Goal: Navigation & Orientation: Find specific page/section

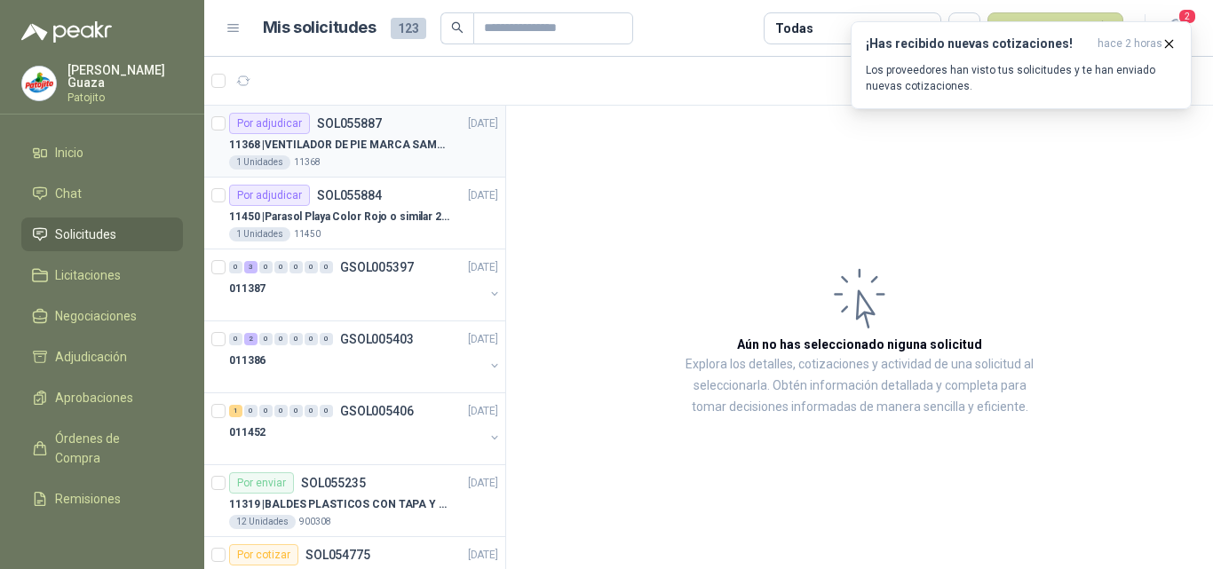
click at [390, 140] on p "11368 | VENTILADOR DE PIE MARCA SAMURAI" at bounding box center [339, 145] width 221 height 17
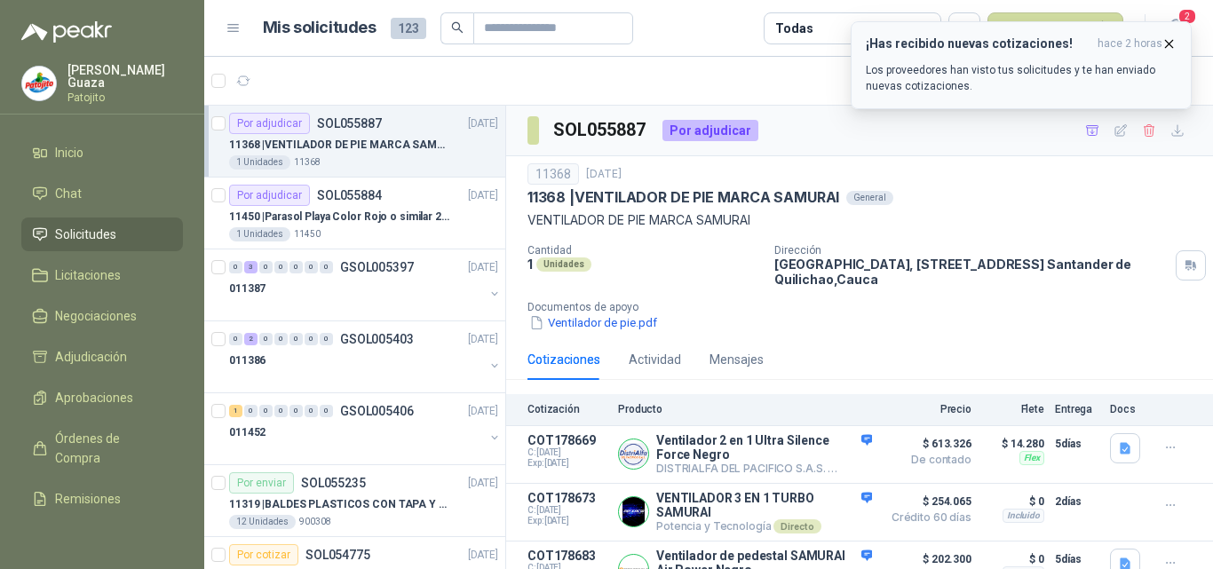
click at [1171, 41] on icon "button" at bounding box center [1169, 43] width 15 height 15
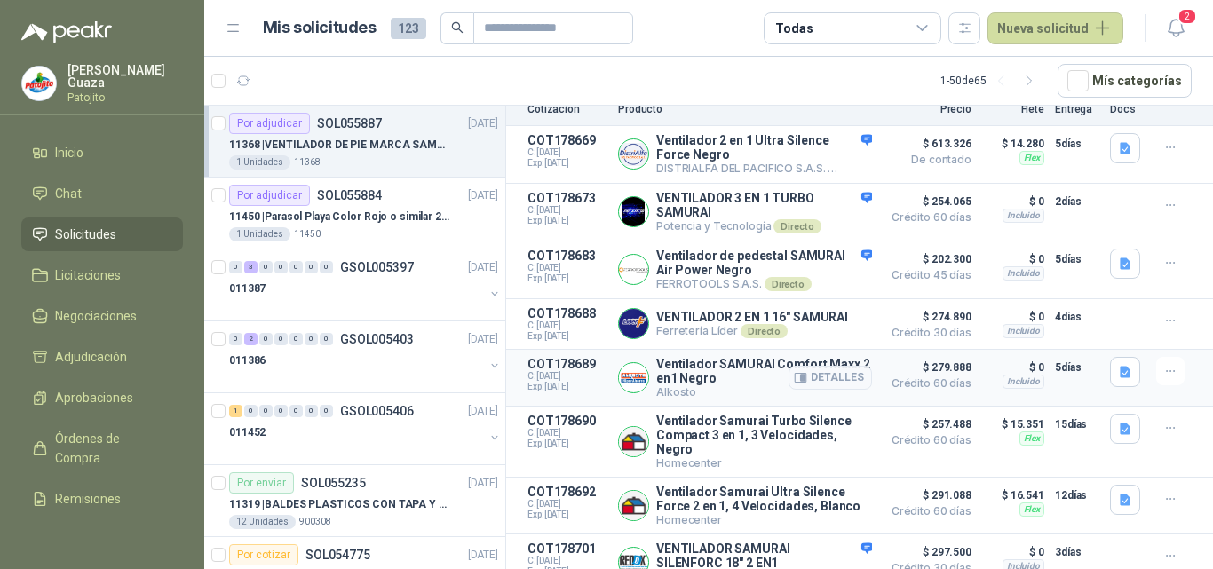
scroll to position [331, 0]
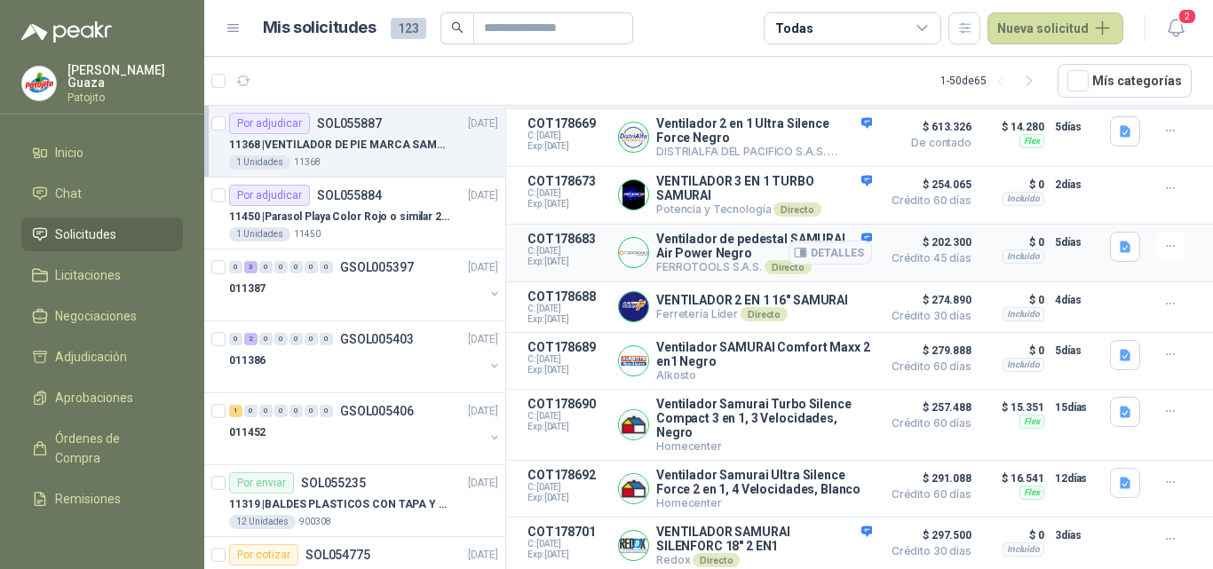
click at [700, 249] on p "Ventilador de pedestal SAMURAI Air Power Negro" at bounding box center [764, 246] width 216 height 28
click at [711, 232] on p "Ventilador de pedestal SAMURAI Air Power Negro" at bounding box center [764, 246] width 216 height 28
click at [850, 242] on button "Detalles" at bounding box center [830, 253] width 83 height 24
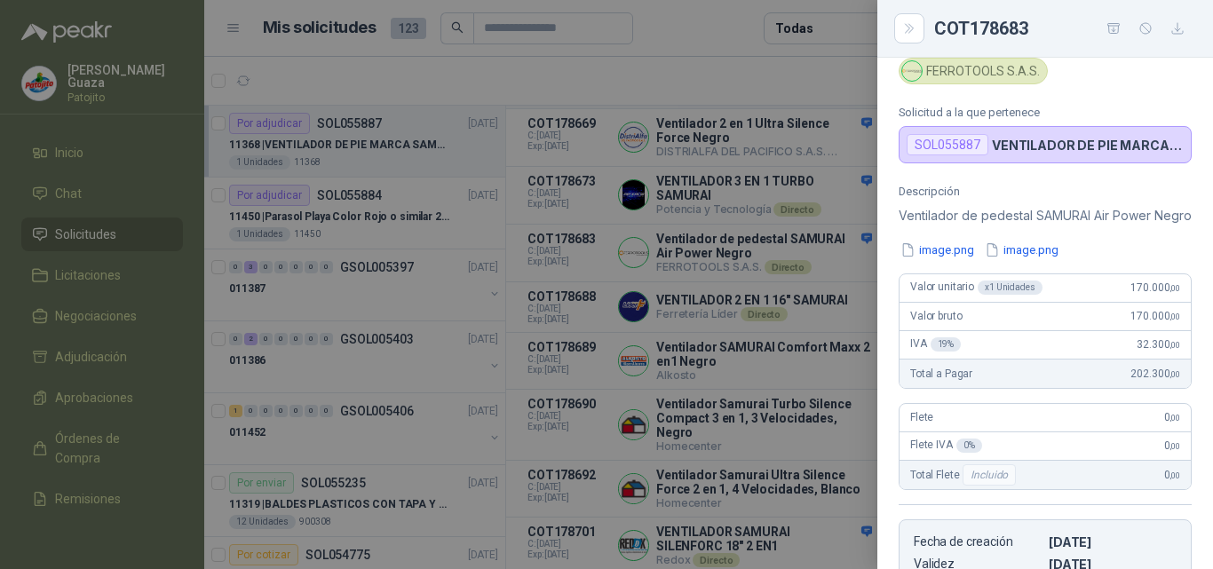
scroll to position [0, 0]
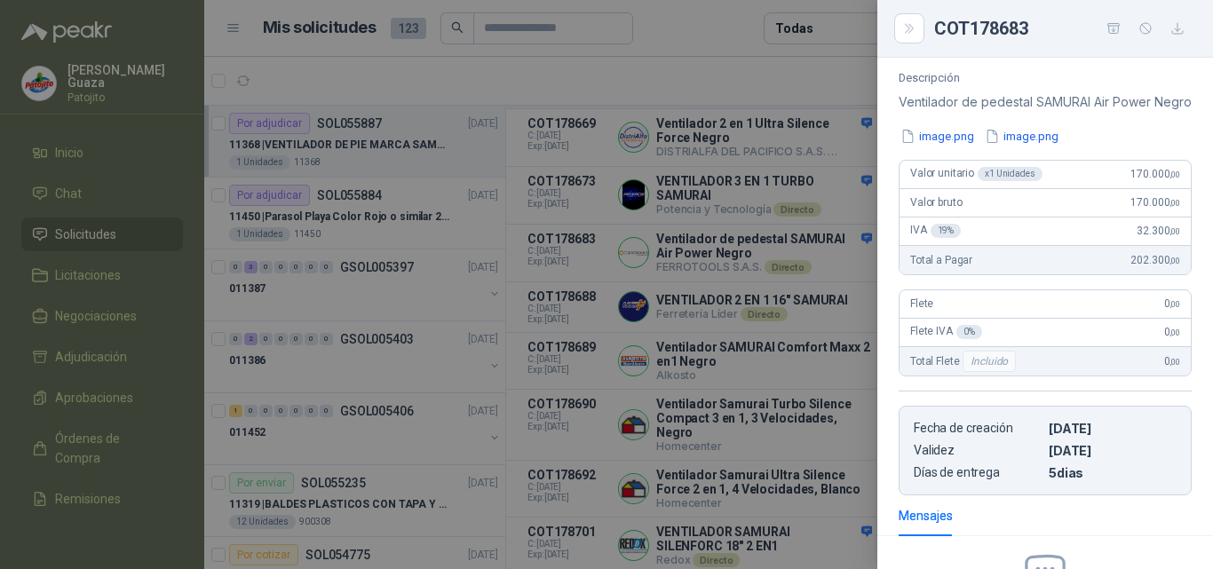
click at [677, 365] on div at bounding box center [606, 284] width 1213 height 569
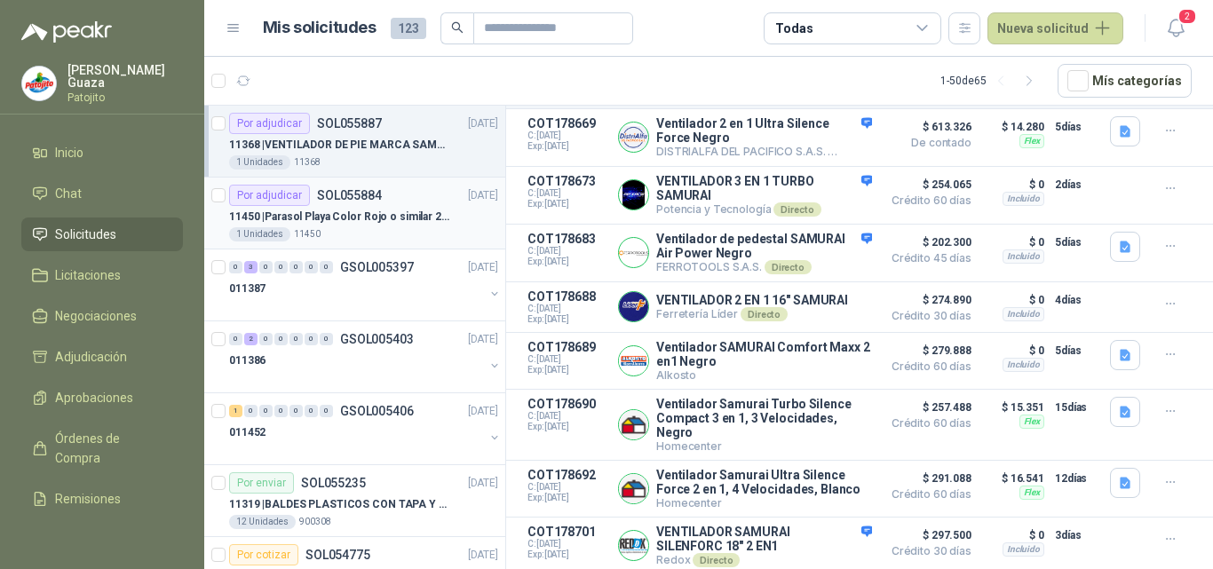
click at [387, 218] on p "11450 | Parasol Playa Color Rojo o similar 2.5 Metros Uv+50" at bounding box center [339, 217] width 221 height 17
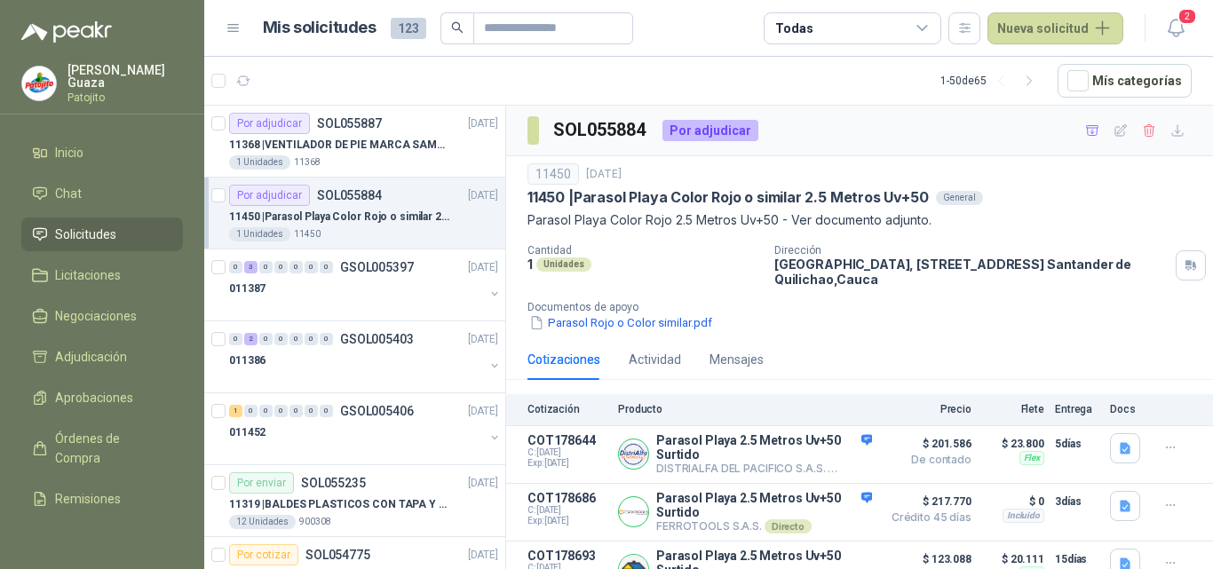
scroll to position [28, 0]
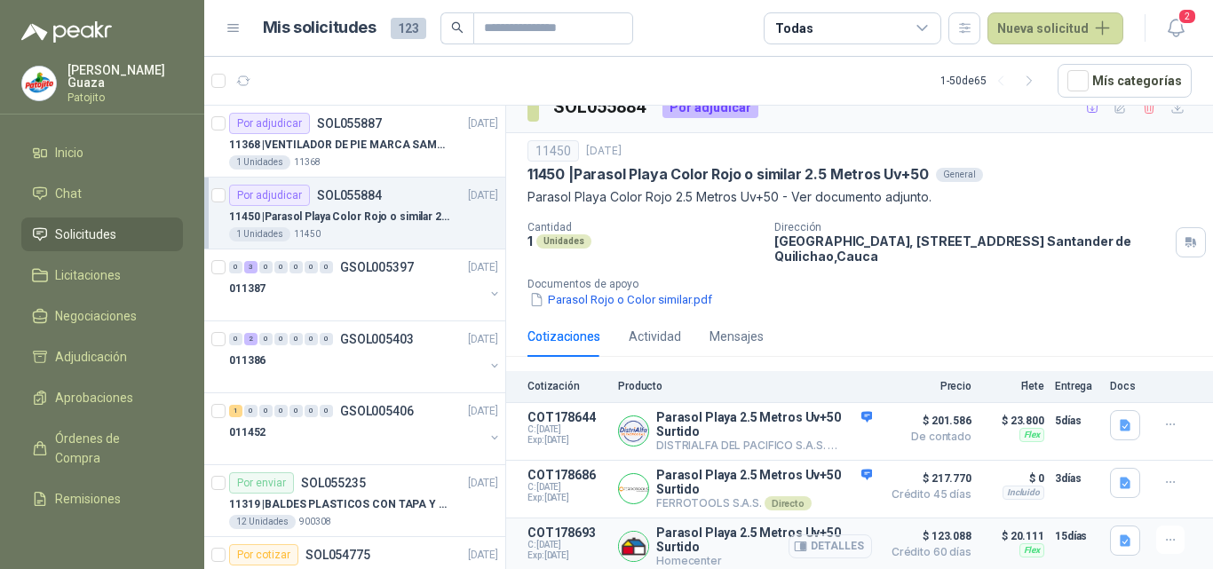
click at [795, 542] on icon "button" at bounding box center [801, 546] width 12 height 9
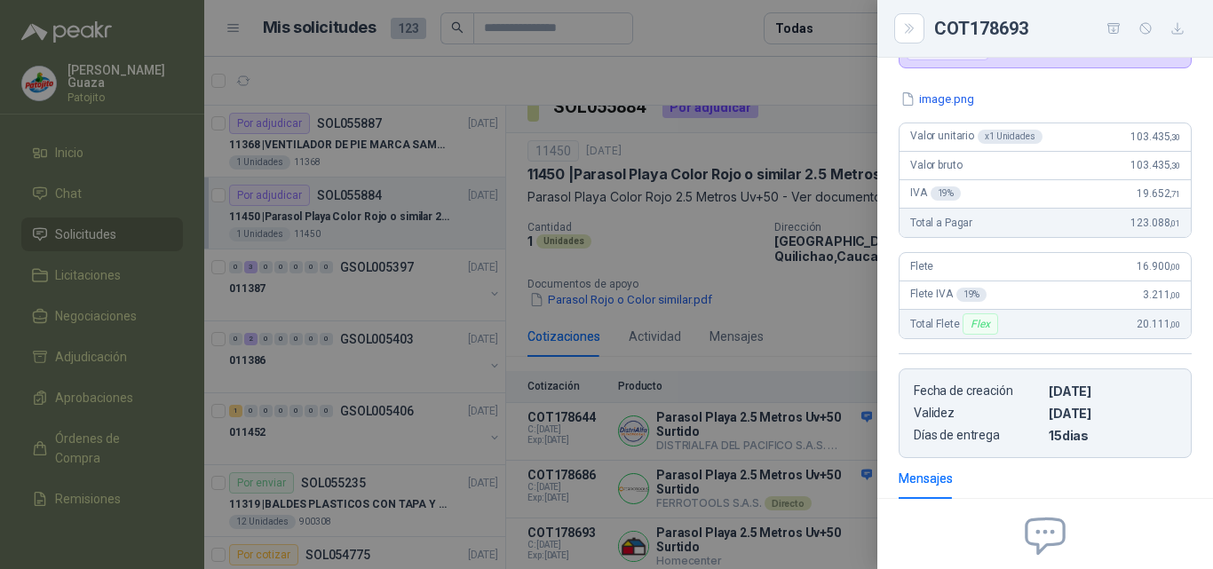
scroll to position [0, 0]
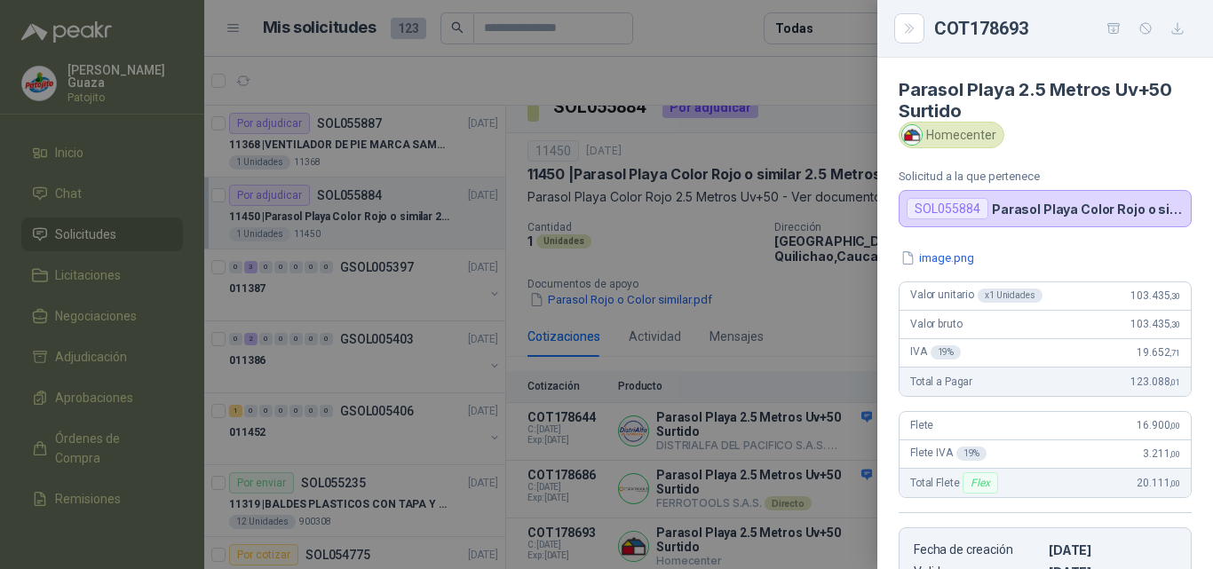
click at [888, 310] on div "image.png Valor unitario x 1 Unidades 103.435 ,30 Valor bruto 103.435 ,30 IVA 1…" at bounding box center [1046, 433] width 336 height 369
click at [774, 294] on div at bounding box center [606, 284] width 1213 height 569
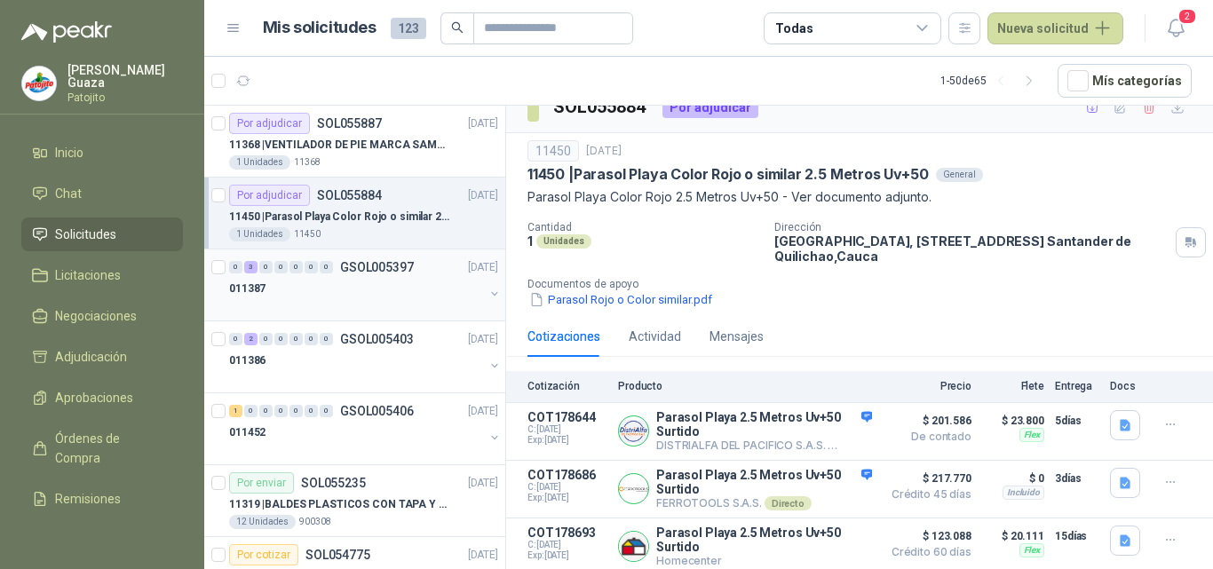
click at [398, 313] on div at bounding box center [356, 306] width 255 height 14
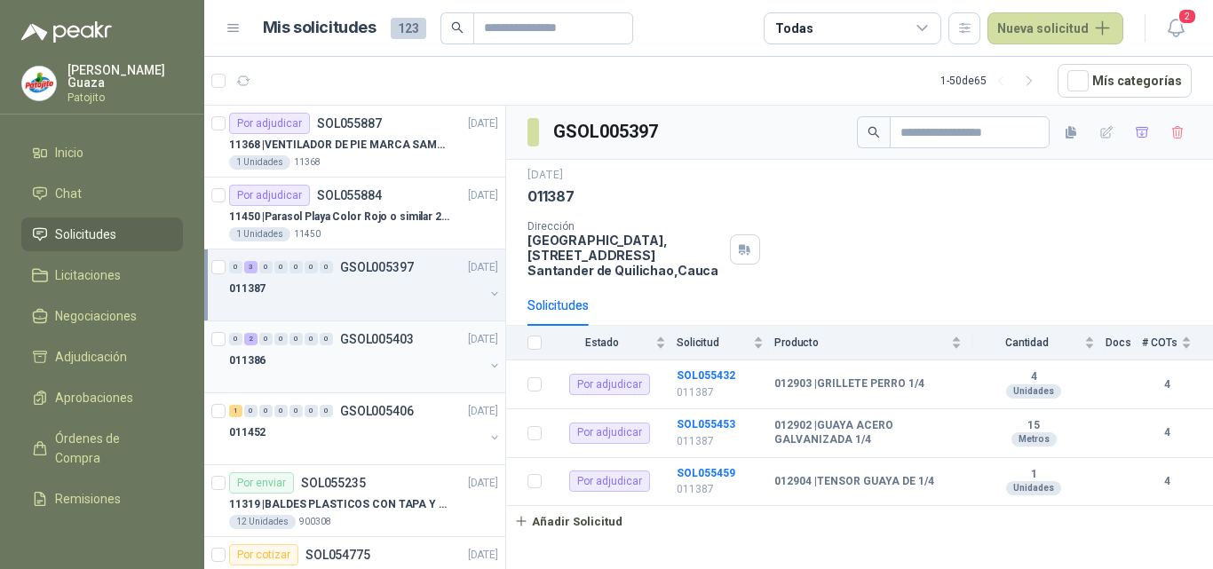
click at [389, 345] on p "GSOL005403" at bounding box center [377, 339] width 74 height 12
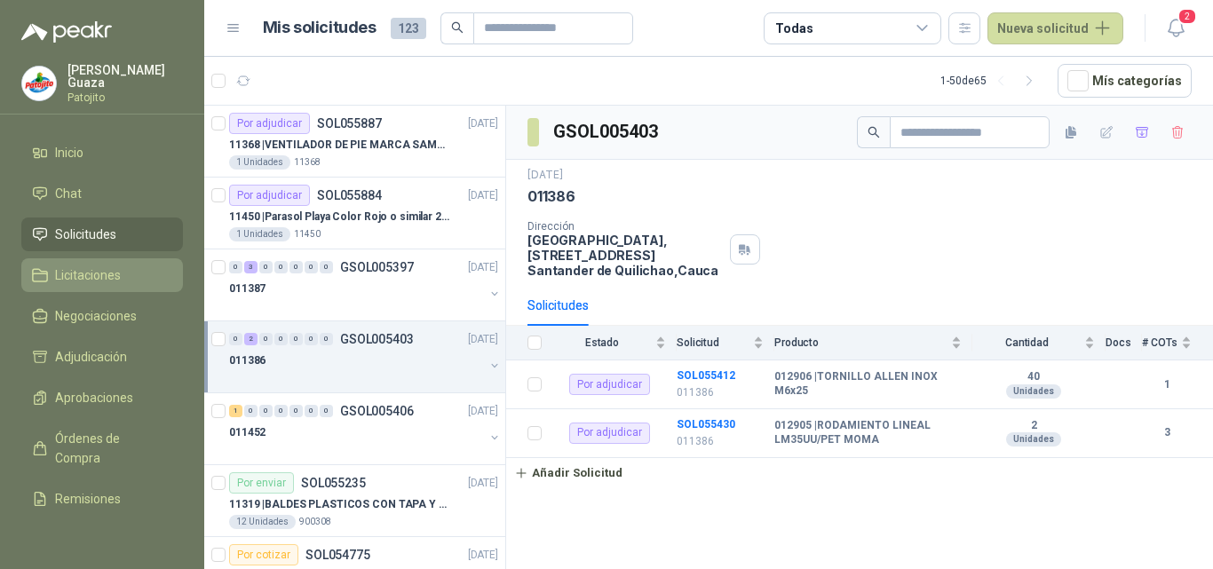
click at [97, 268] on span "Licitaciones" at bounding box center [88, 276] width 66 height 20
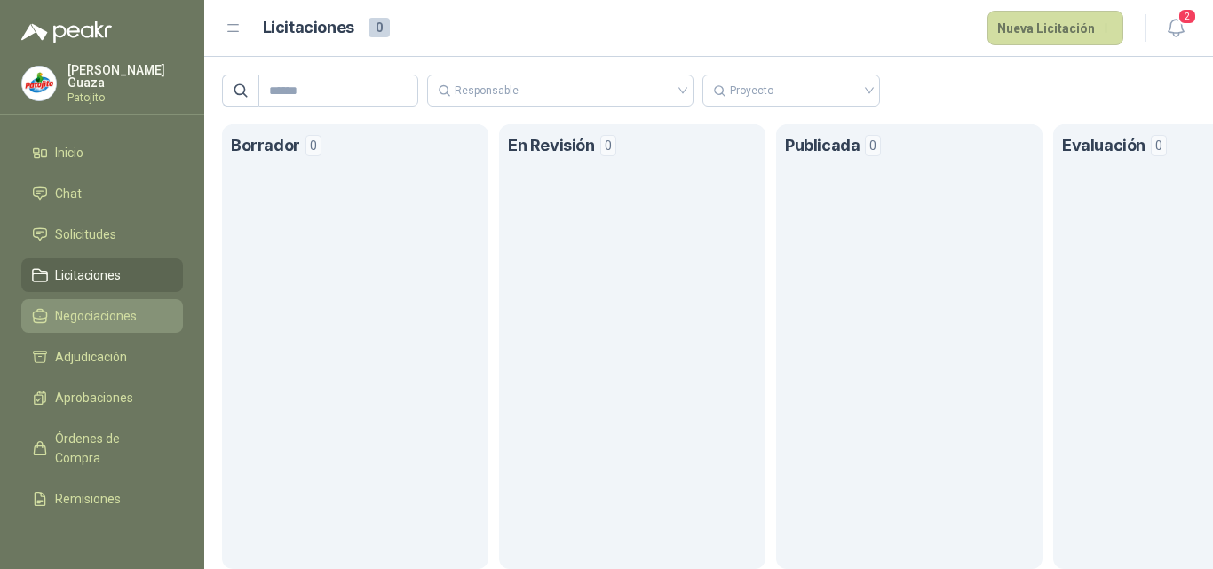
click at [93, 303] on link "Negociaciones" at bounding box center [102, 316] width 162 height 34
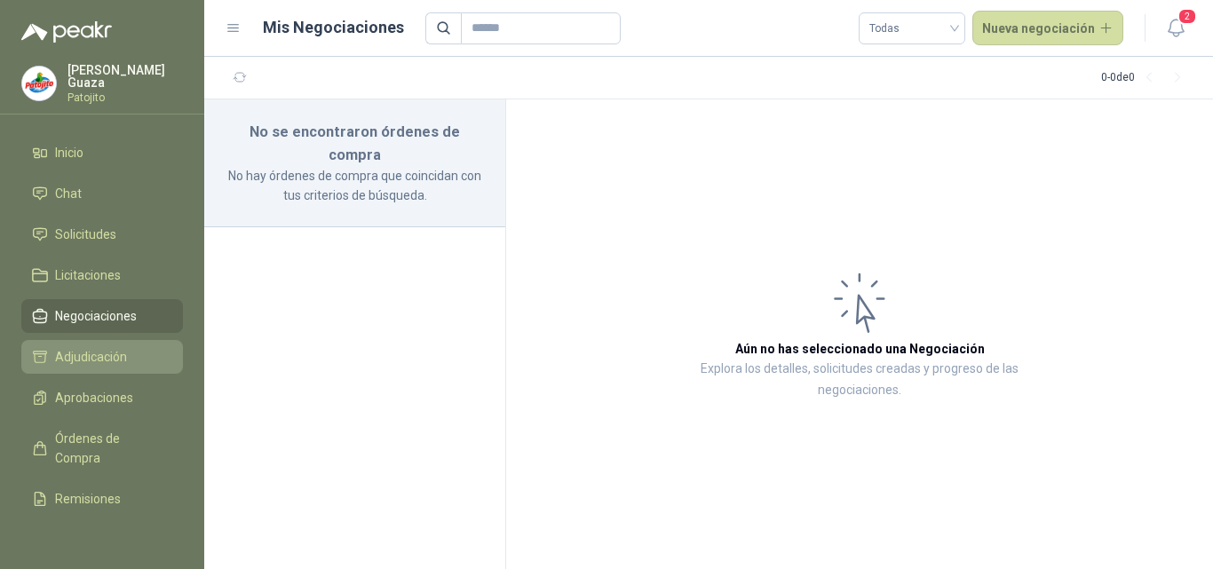
click at [85, 364] on span "Adjudicación" at bounding box center [91, 357] width 72 height 20
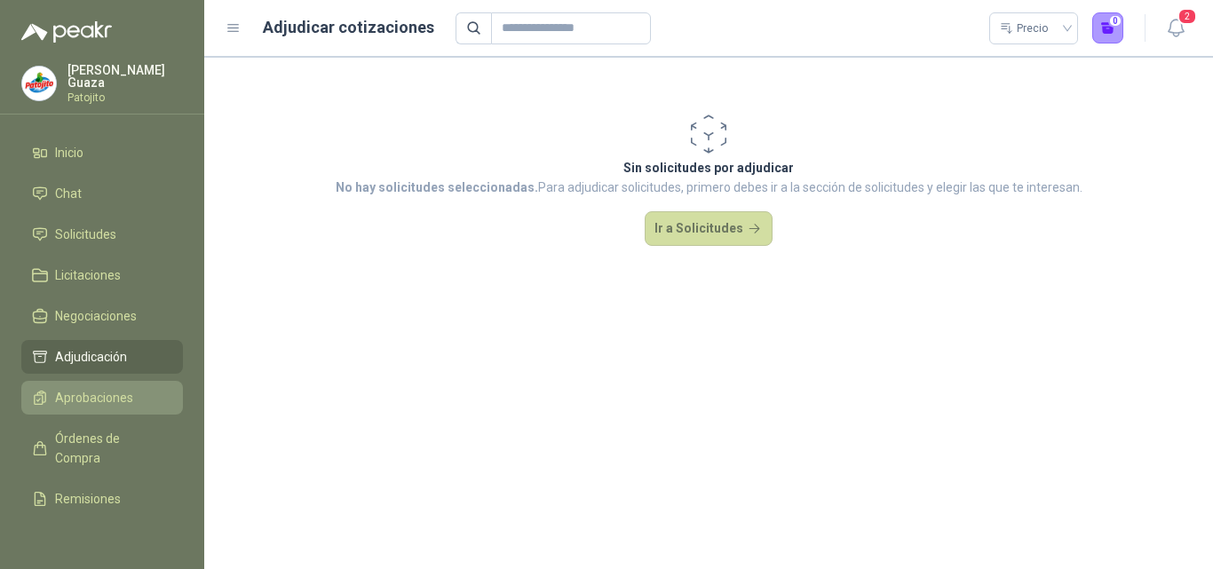
click at [84, 405] on span "Aprobaciones" at bounding box center [94, 398] width 78 height 20
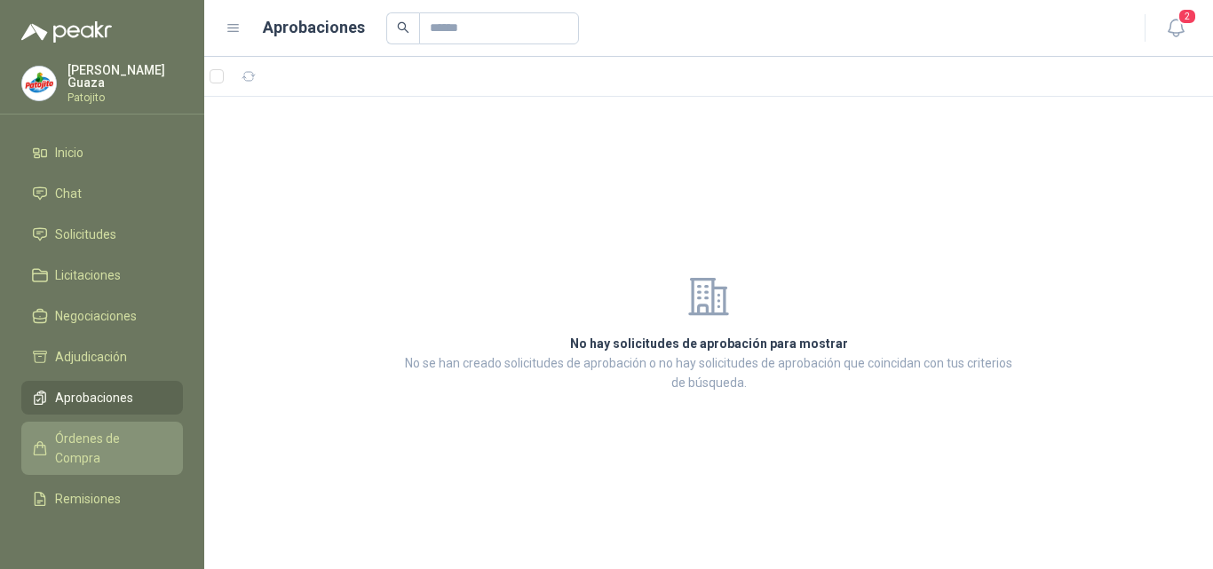
click at [83, 434] on span "Órdenes de Compra" at bounding box center [110, 448] width 111 height 39
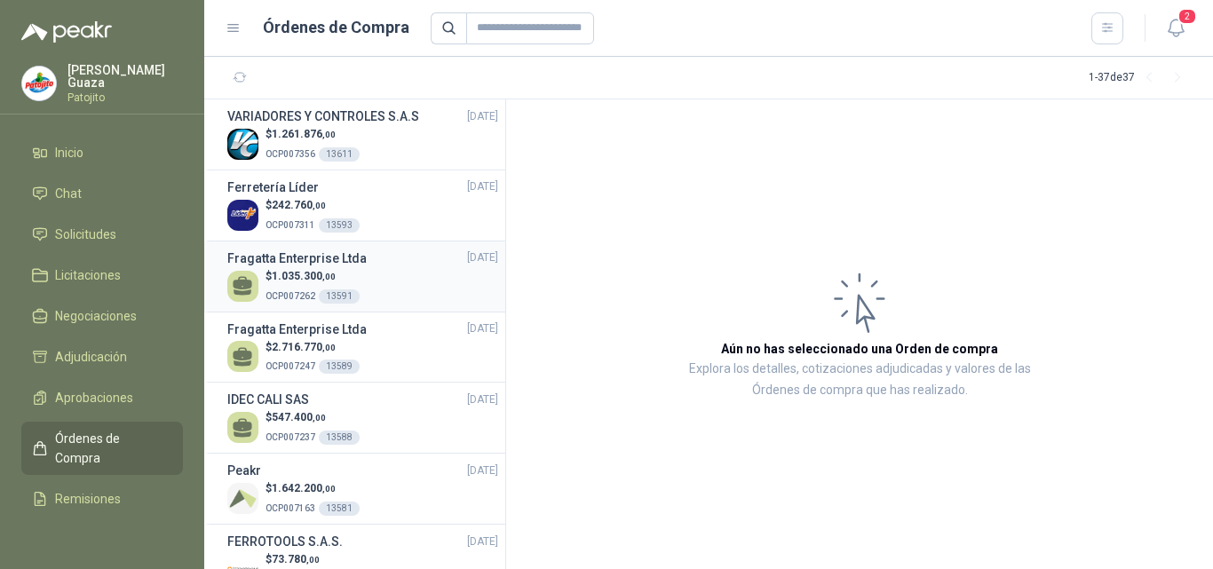
drag, startPoint x: 254, startPoint y: 148, endPoint x: 250, endPoint y: 241, distance: 92.4
click at [252, 148] on img at bounding box center [242, 144] width 31 height 31
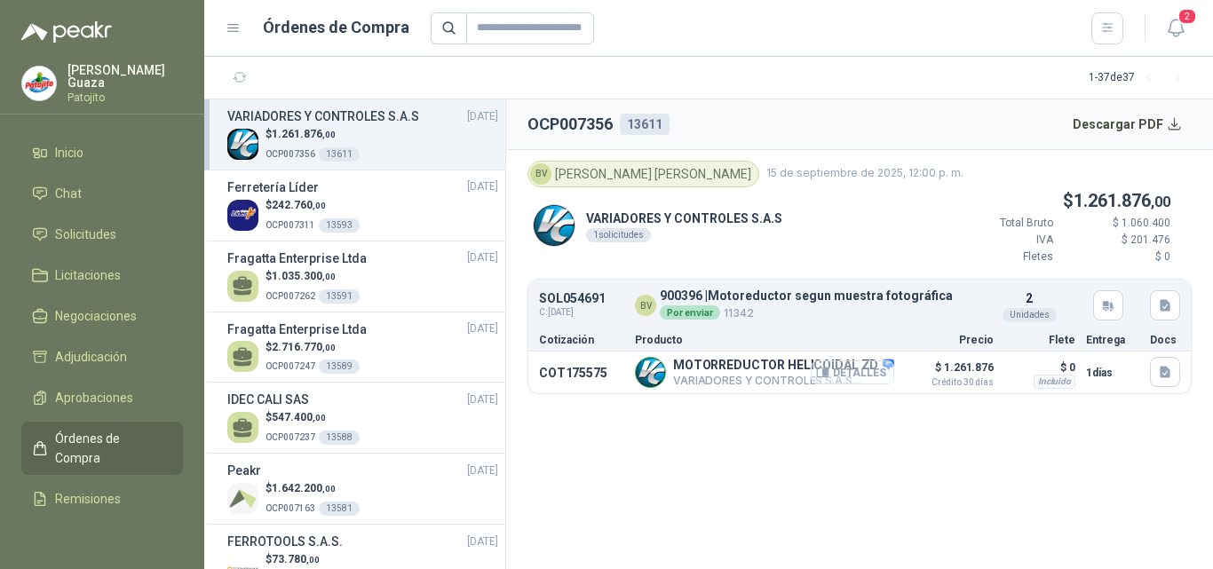
click at [859, 368] on button "Detalles" at bounding box center [852, 373] width 83 height 24
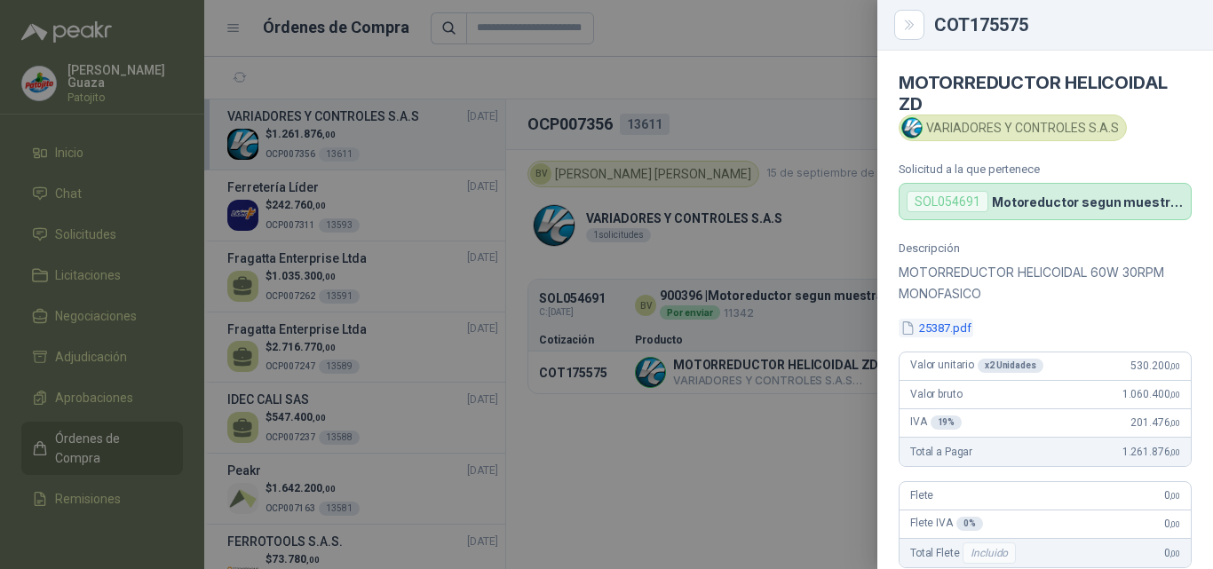
click at [957, 325] on button "25387.pdf" at bounding box center [936, 328] width 75 height 19
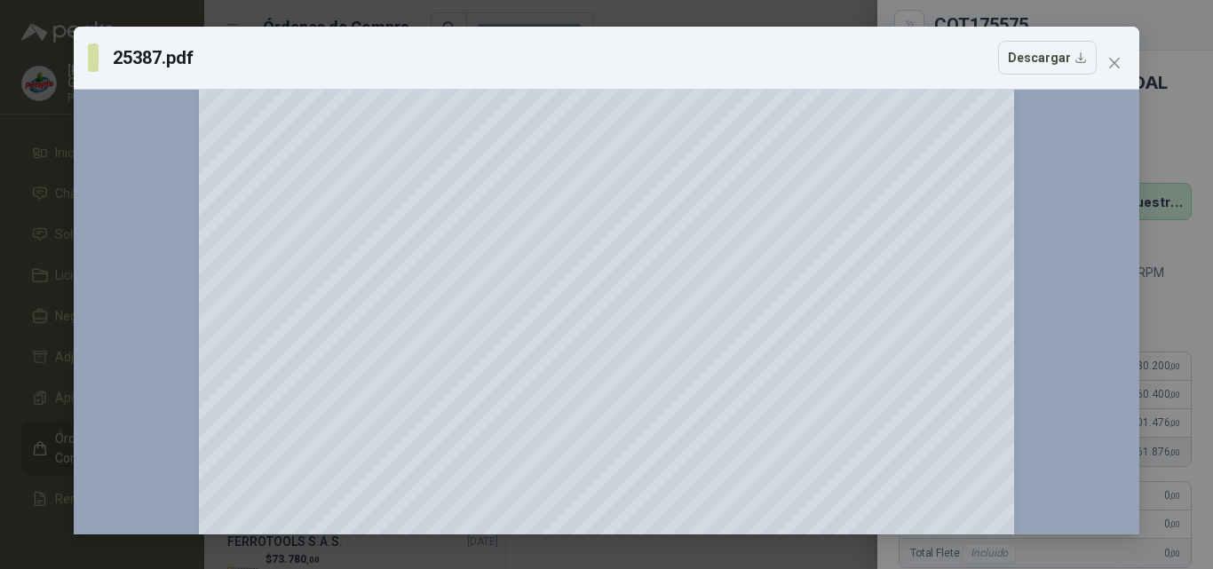
scroll to position [622, 0]
click at [1103, 66] on span "Close" at bounding box center [1114, 63] width 28 height 14
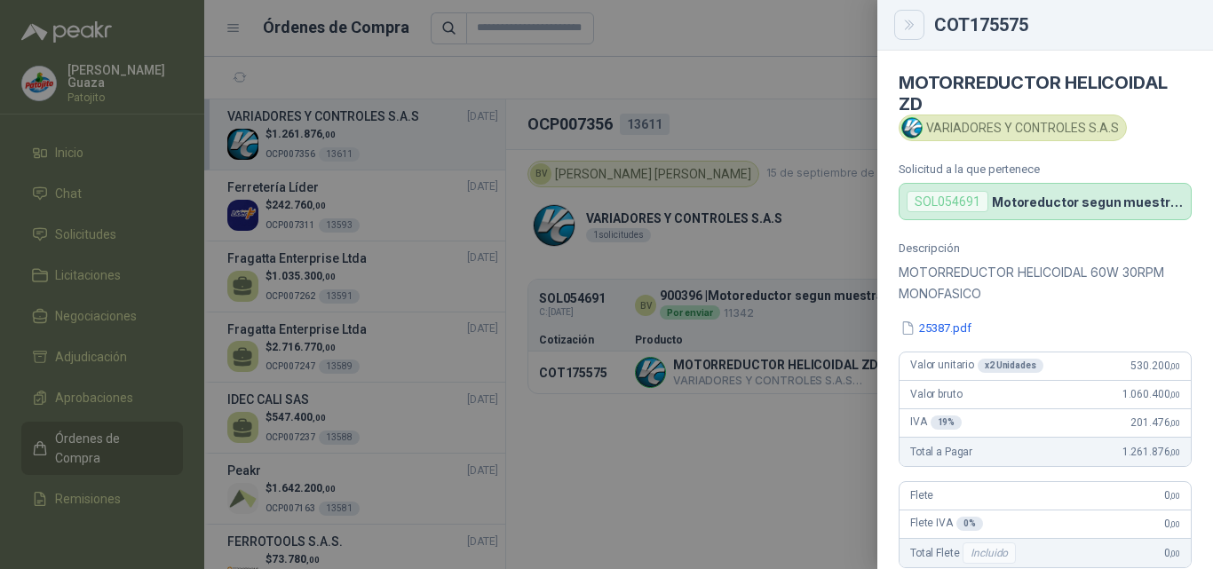
click at [899, 31] on button "Close" at bounding box center [909, 25] width 30 height 30
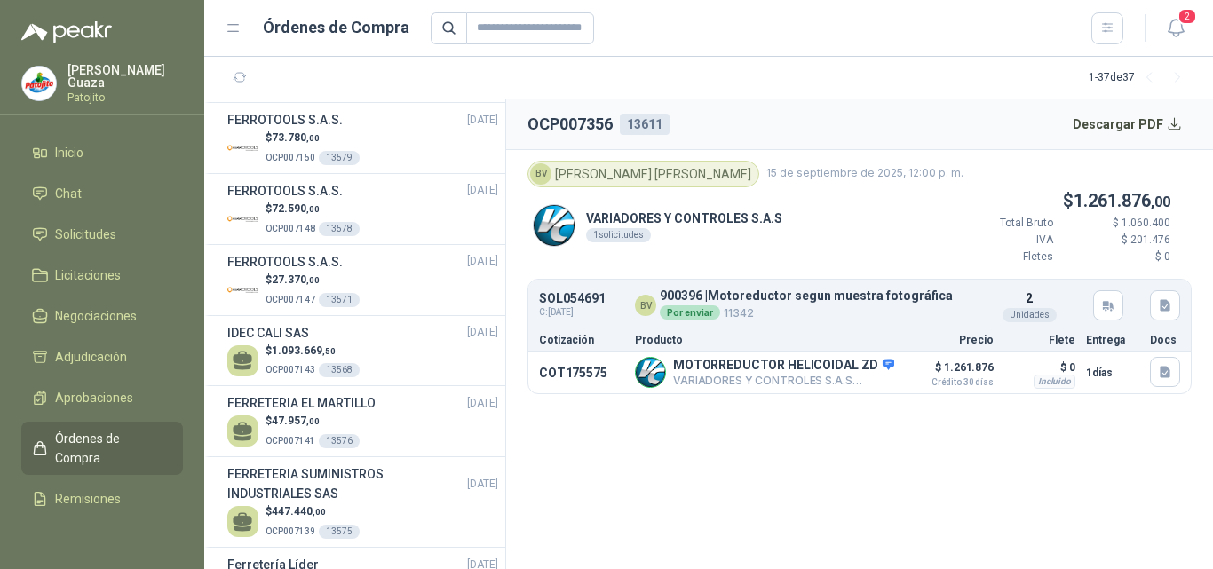
scroll to position [444, 0]
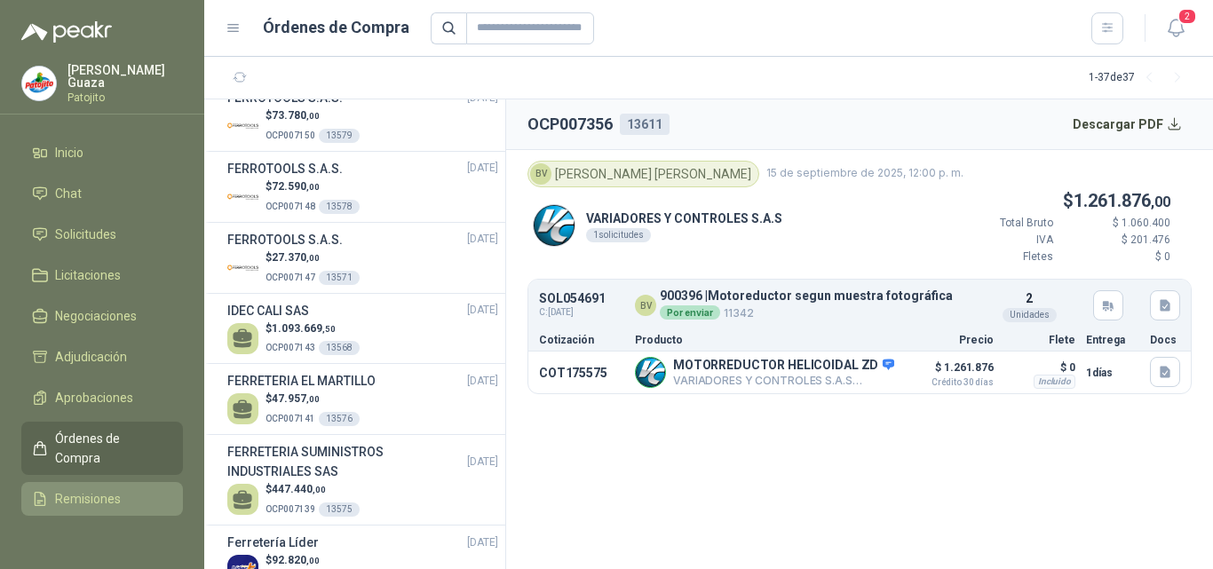
click at [60, 510] on link "Remisiones" at bounding box center [102, 499] width 162 height 34
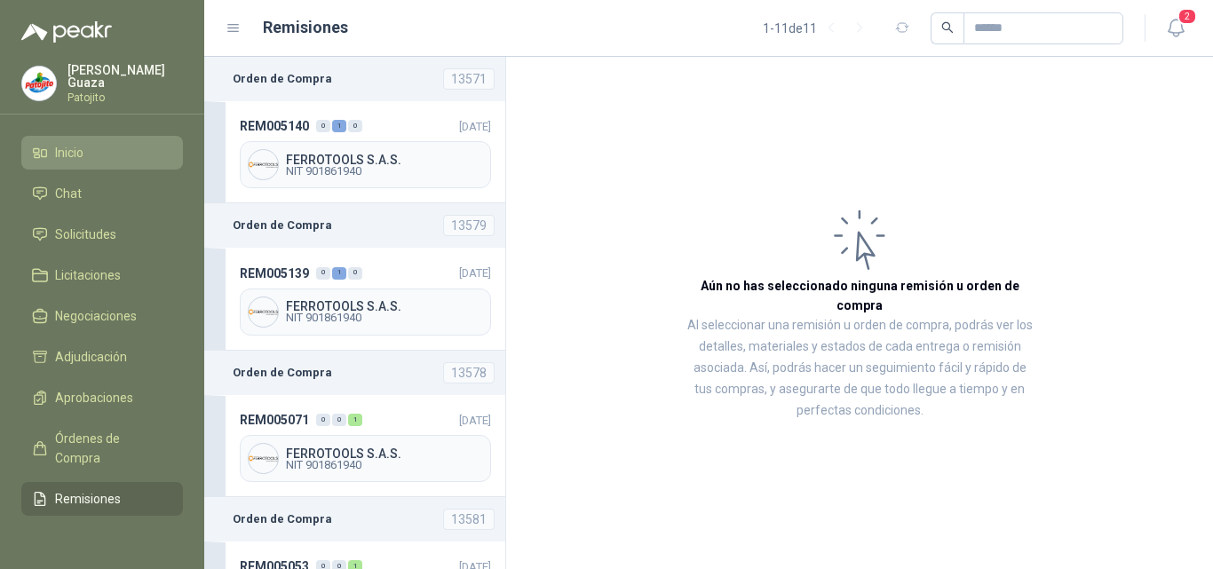
click at [47, 166] on link "Inicio" at bounding box center [102, 153] width 162 height 34
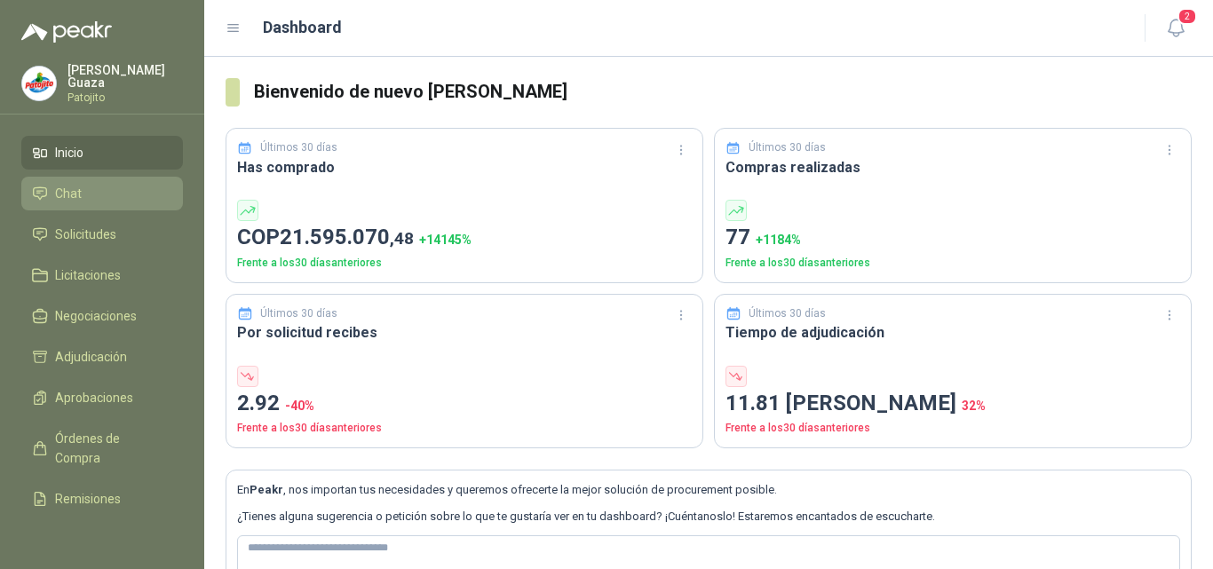
click at [99, 195] on li "Chat" at bounding box center [102, 194] width 140 height 20
